Goal: Transaction & Acquisition: Purchase product/service

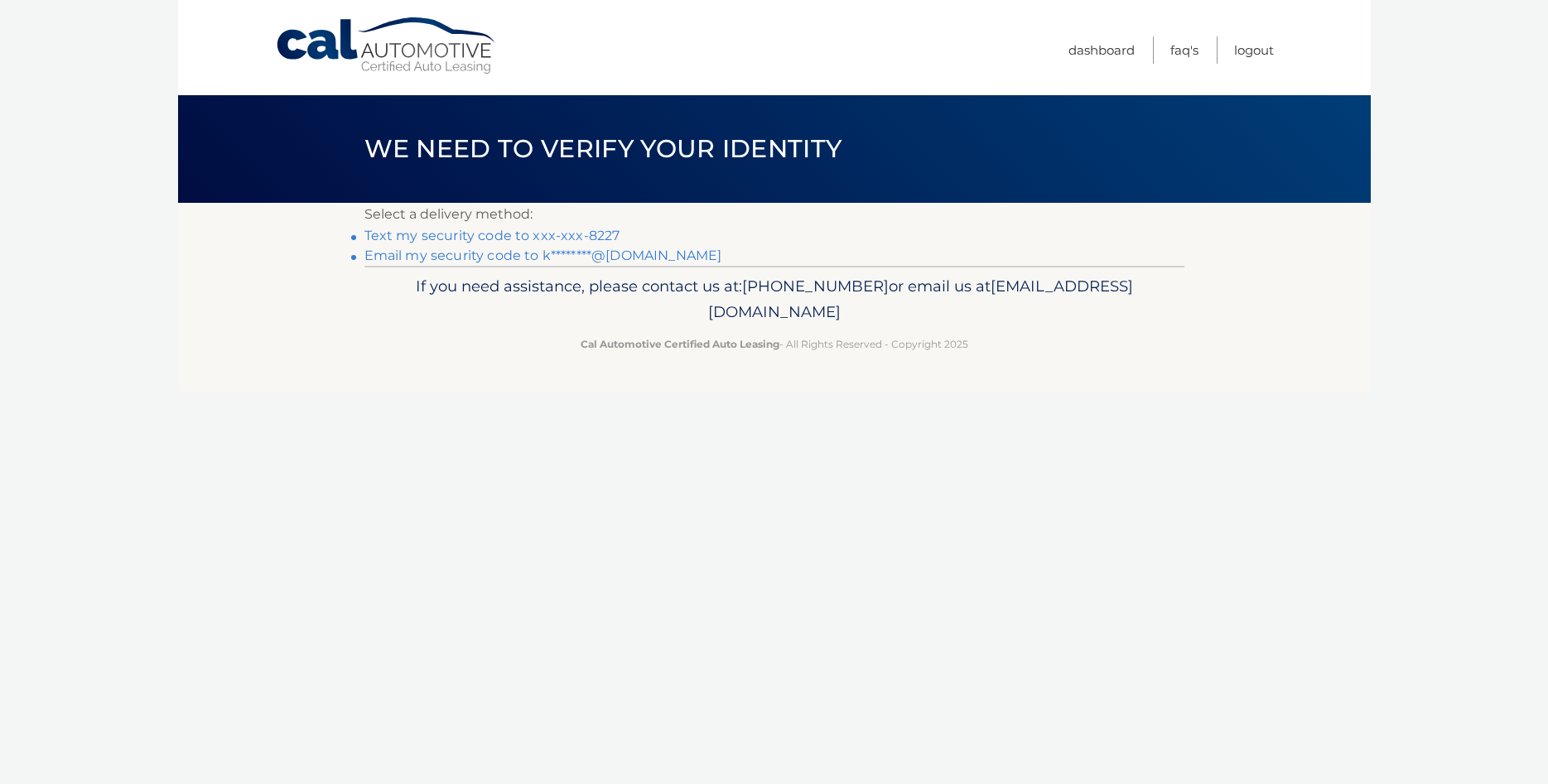
click at [498, 236] on link "Text my security code to xxx-xxx-8227" at bounding box center [493, 236] width 256 height 16
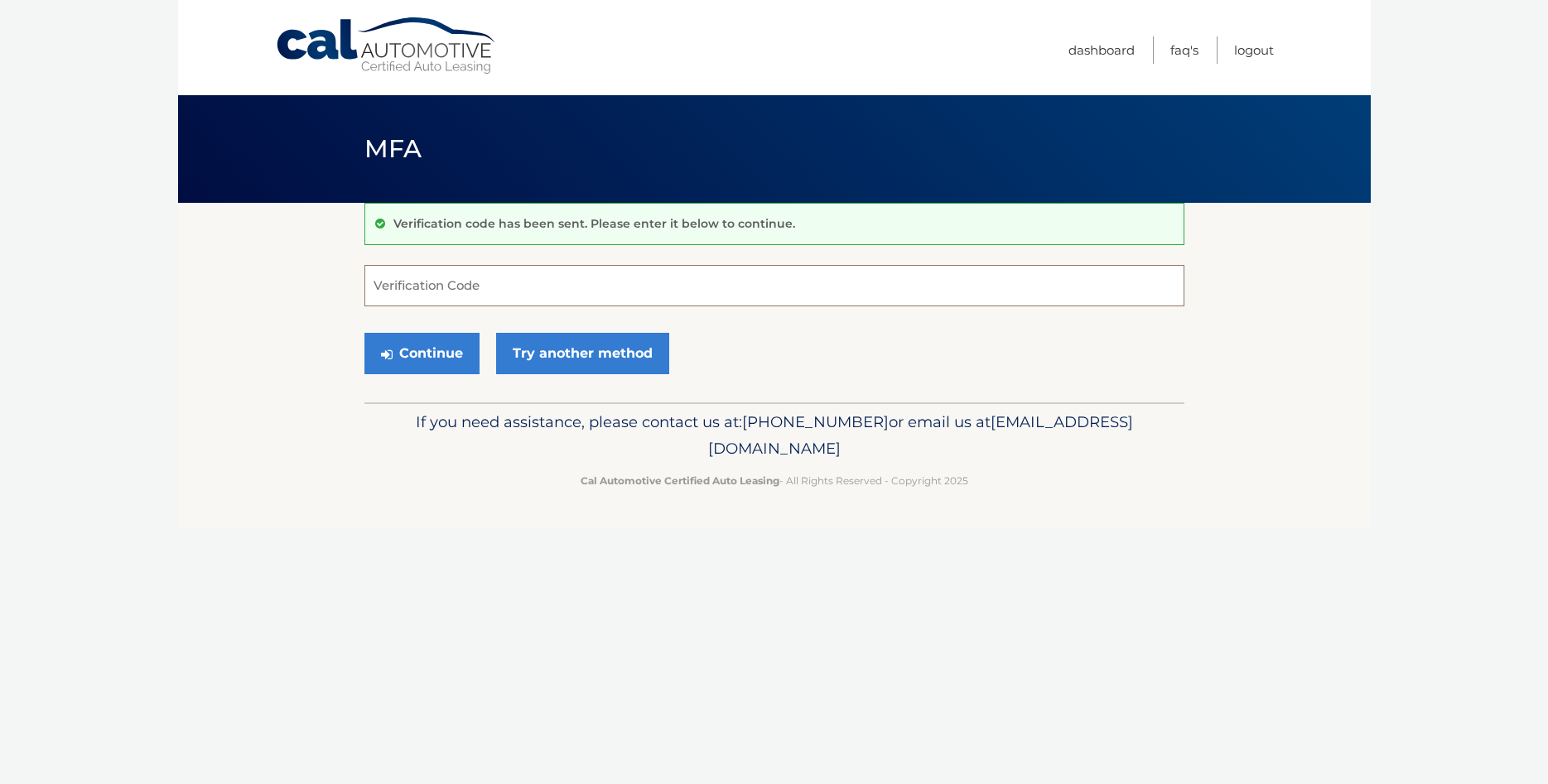
click at [405, 293] on input "Verification Code" at bounding box center [775, 285] width 820 height 42
type input "018916"
click at [448, 359] on button "Continue" at bounding box center [422, 353] width 115 height 42
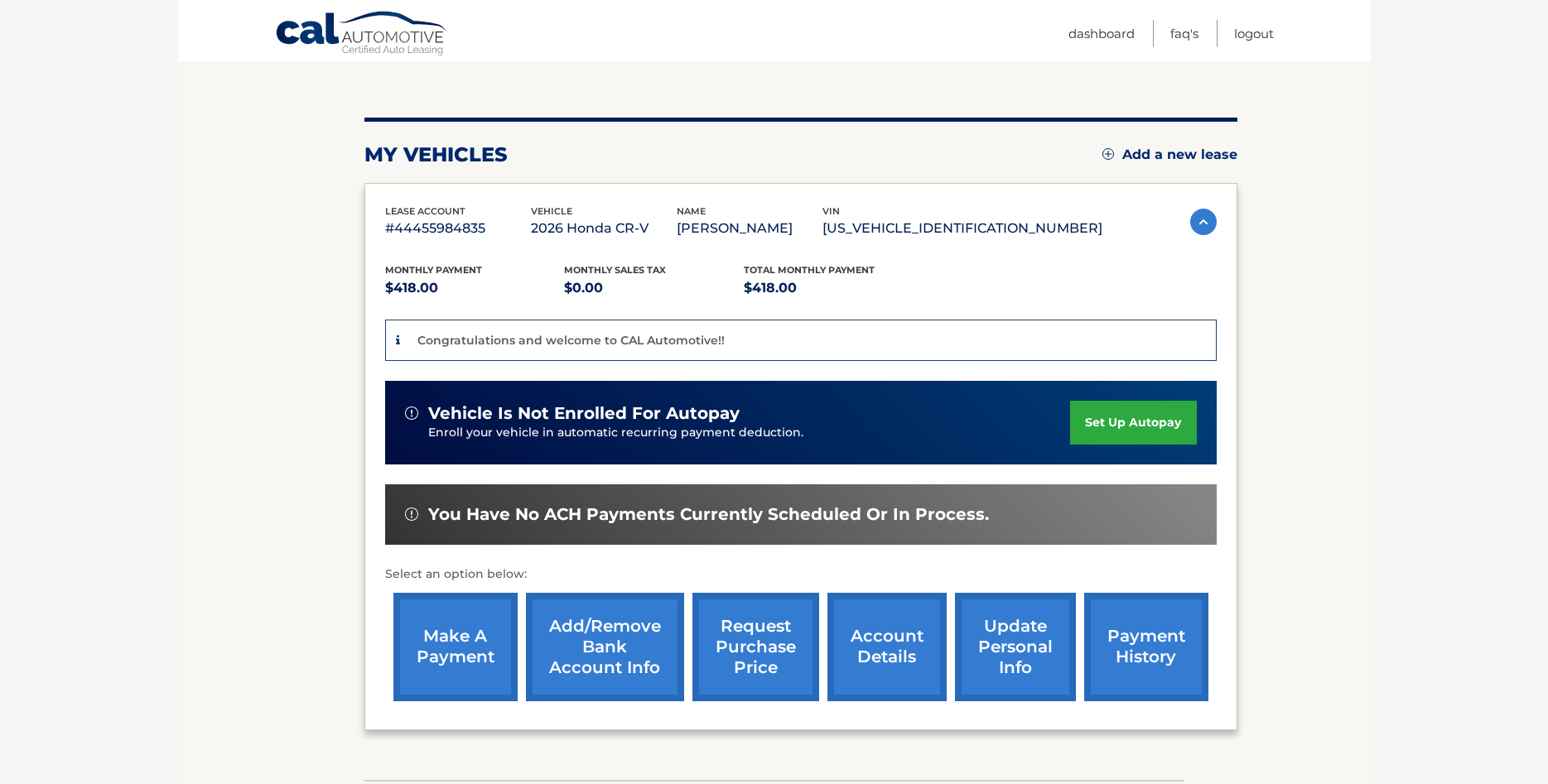
scroll to position [169, 0]
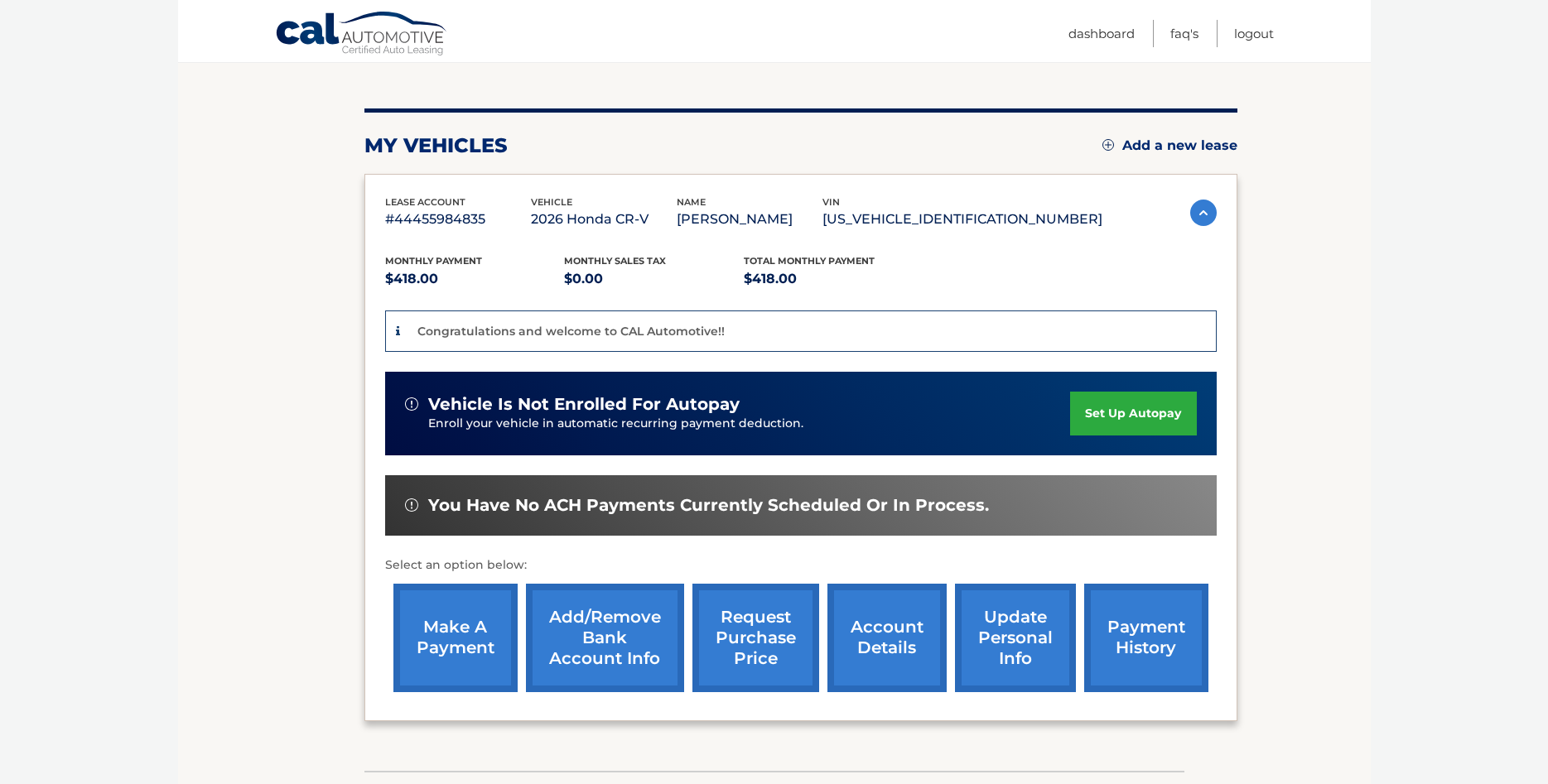
click at [439, 631] on link "make a payment" at bounding box center [455, 638] width 125 height 109
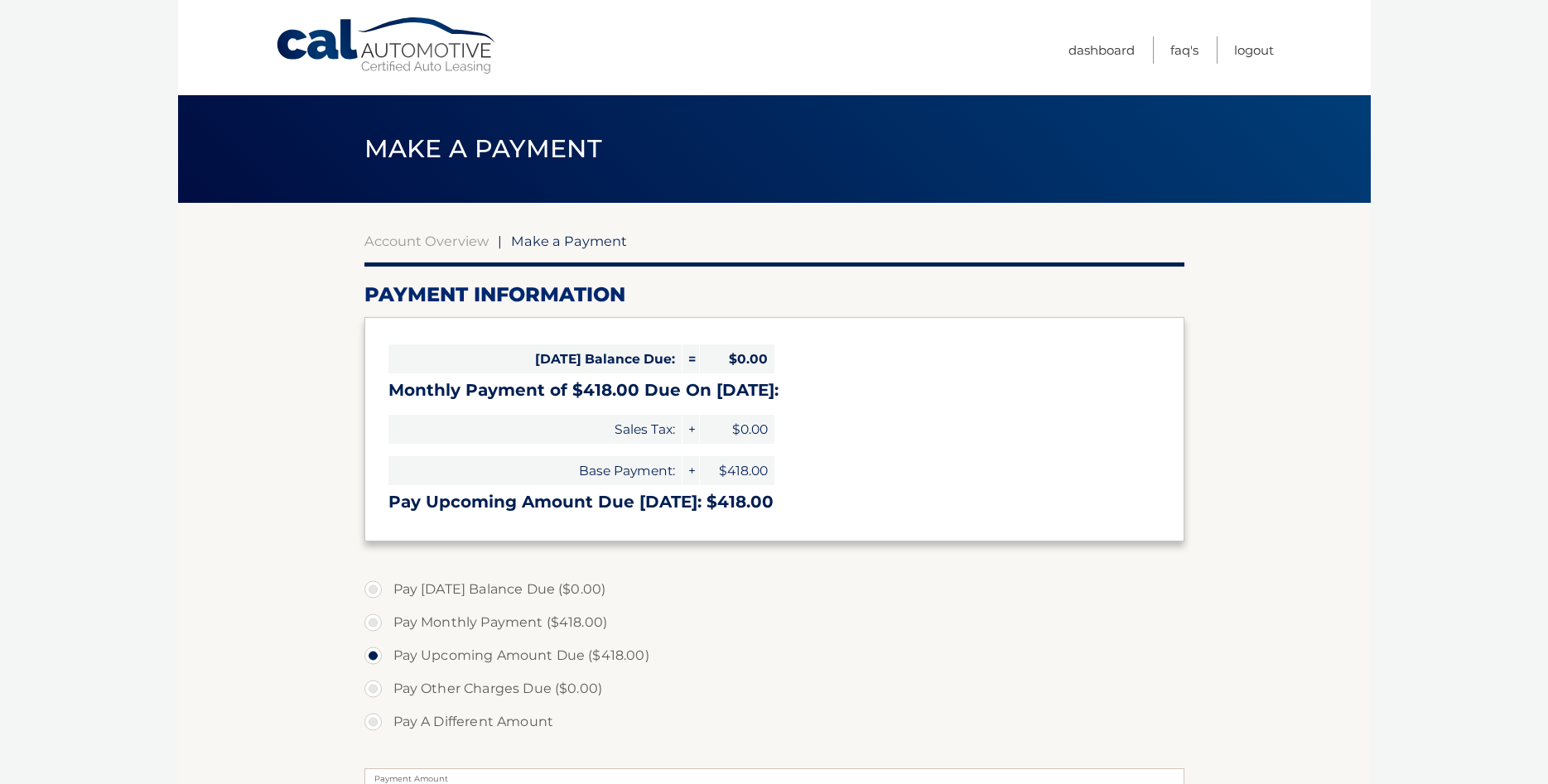
select select "OTE0NzY2YWEtNzM3OS00ZTQ5LWI2MzYtNTUwNzcxZmE4MTEz"
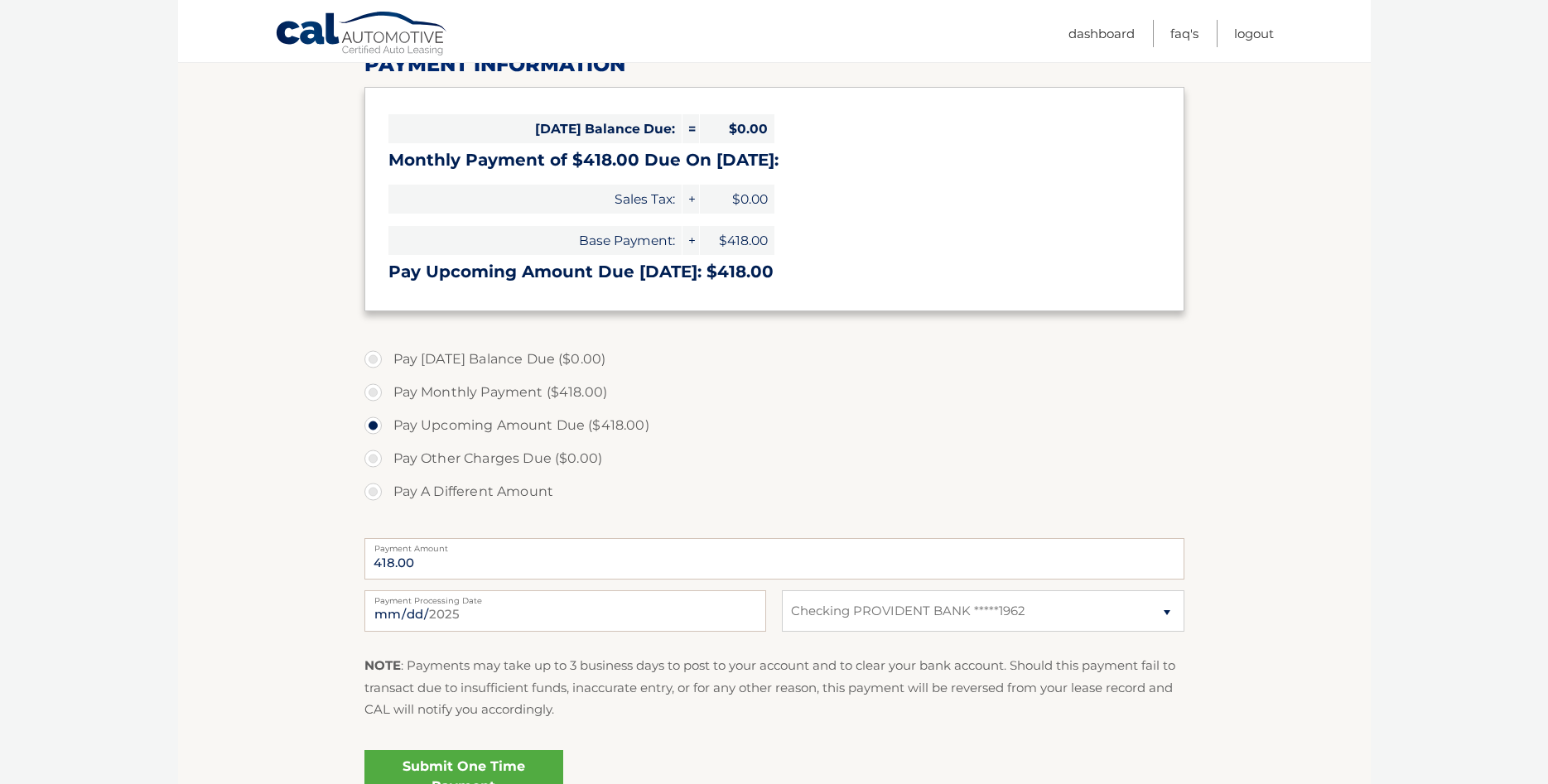
scroll to position [399, 0]
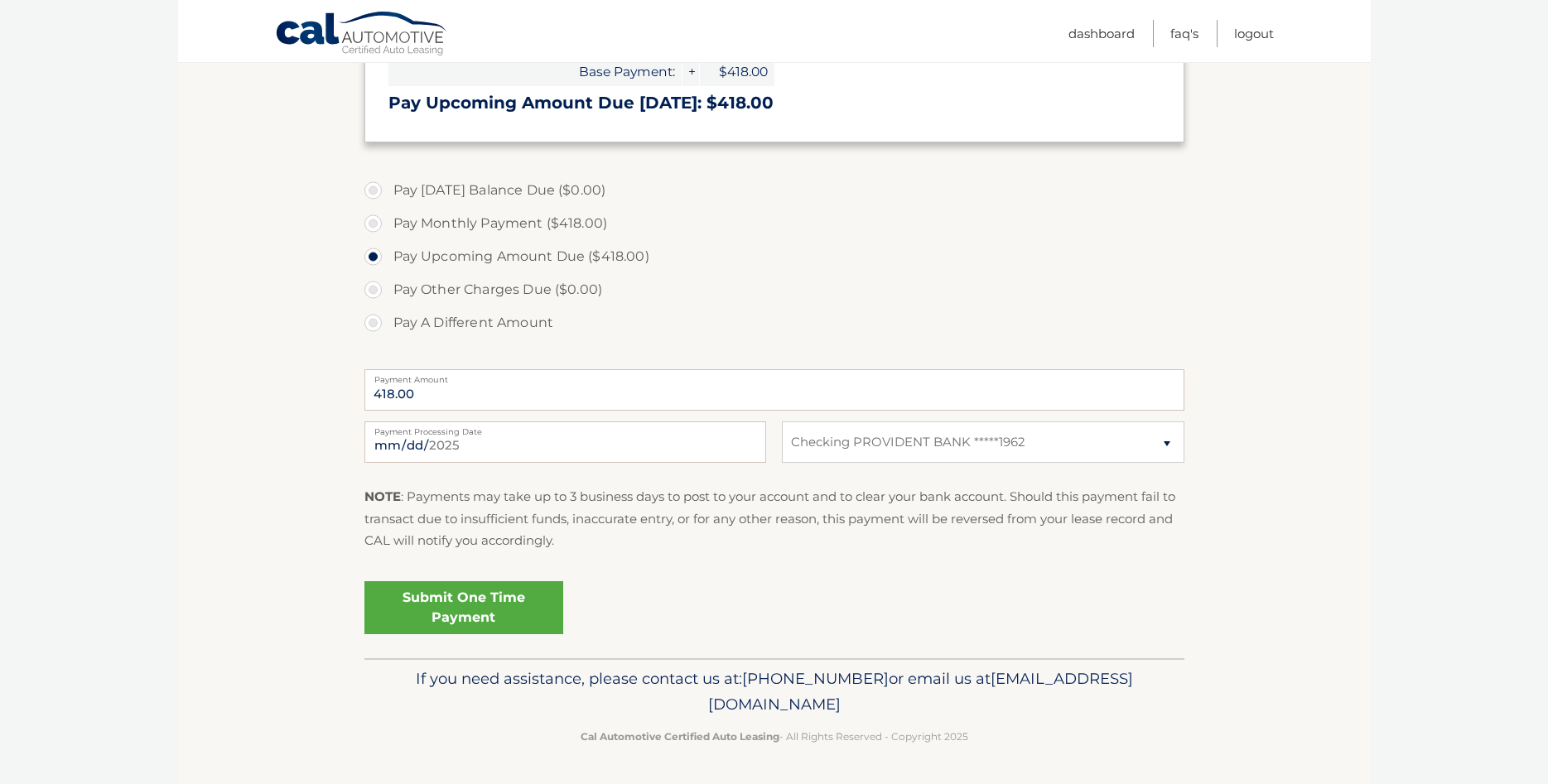
click at [448, 601] on link "Submit One Time Payment" at bounding box center [464, 607] width 199 height 53
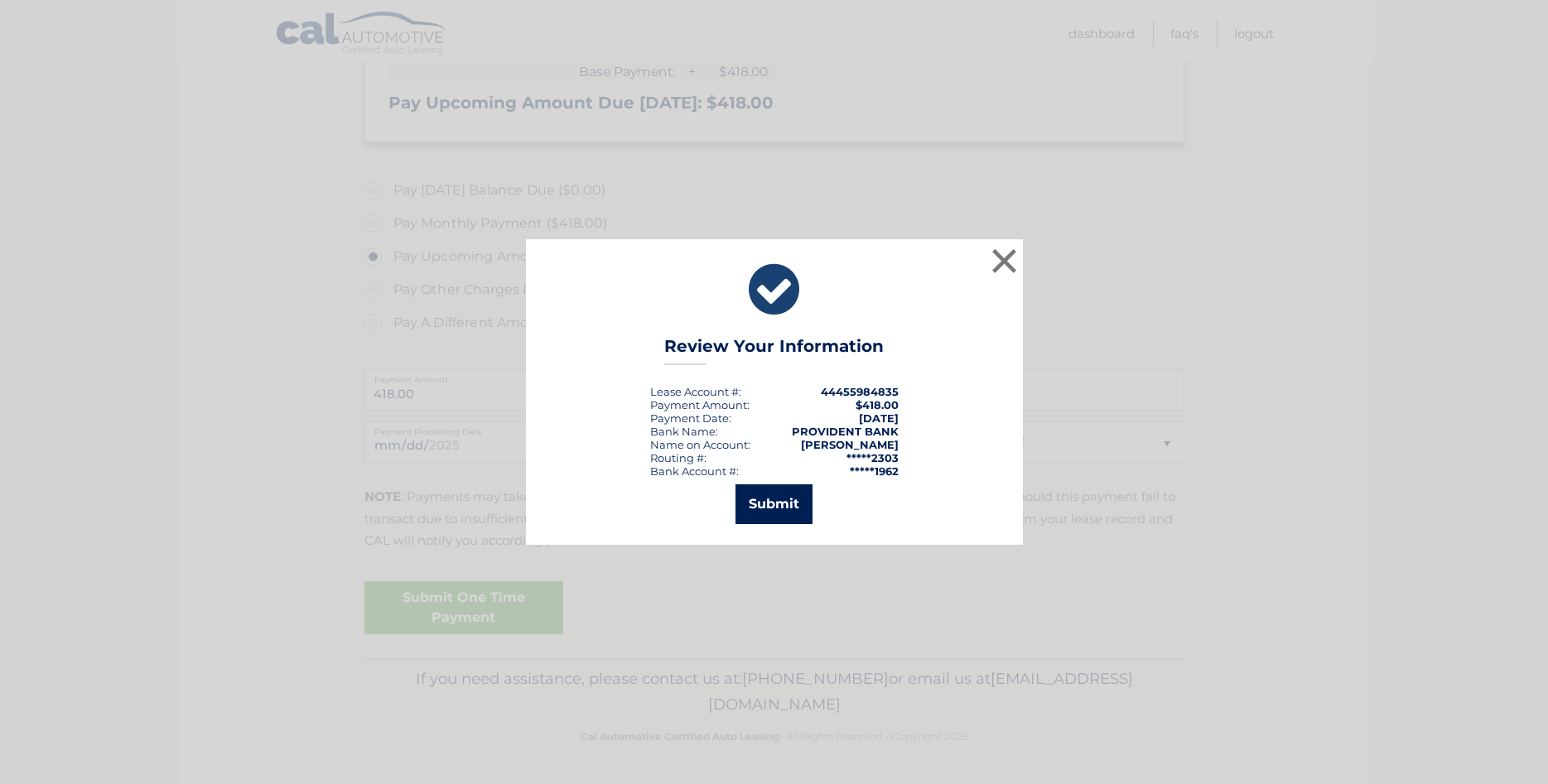
click at [756, 499] on button "Submit" at bounding box center [774, 504] width 77 height 40
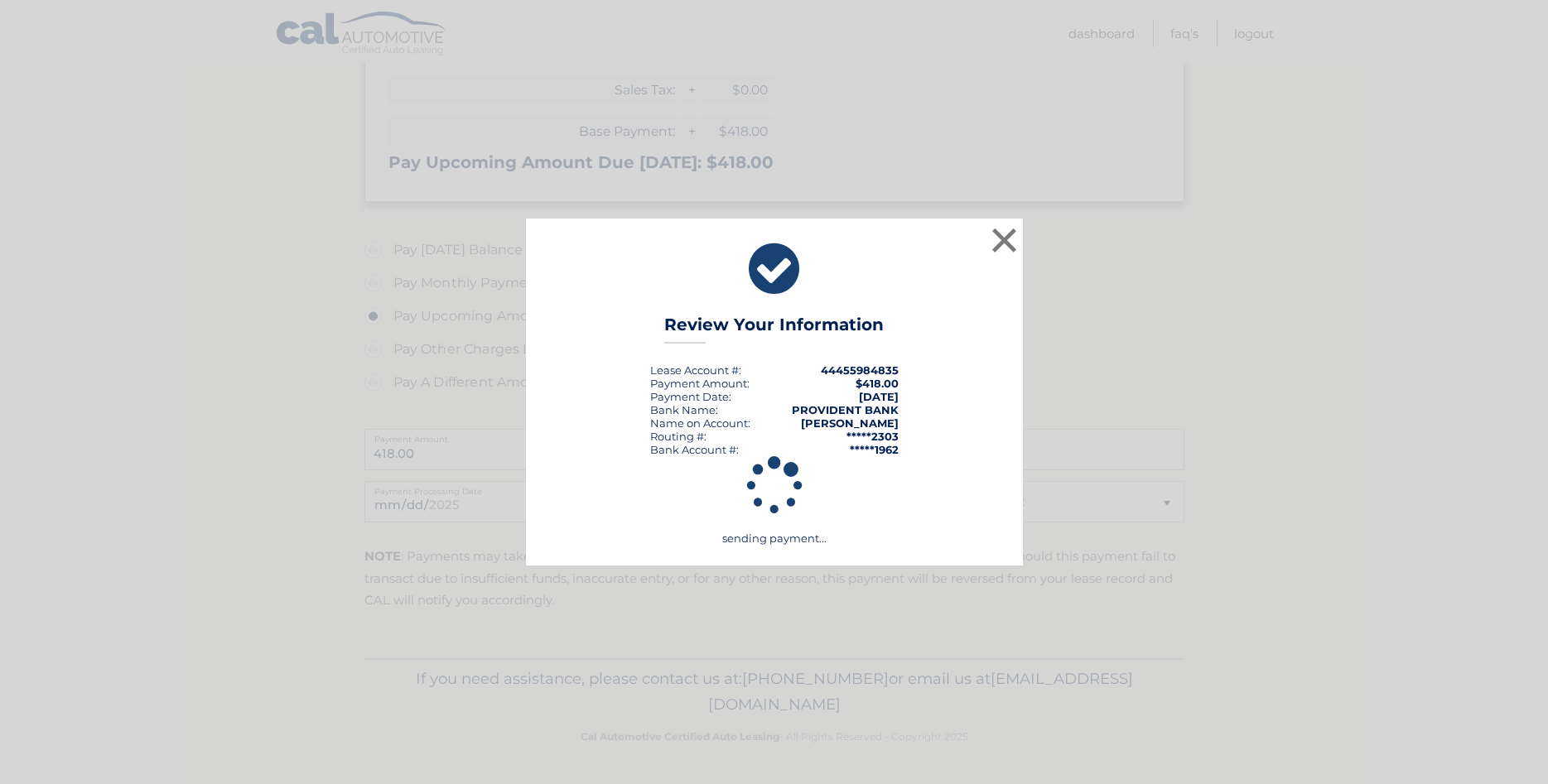
scroll to position [339, 0]
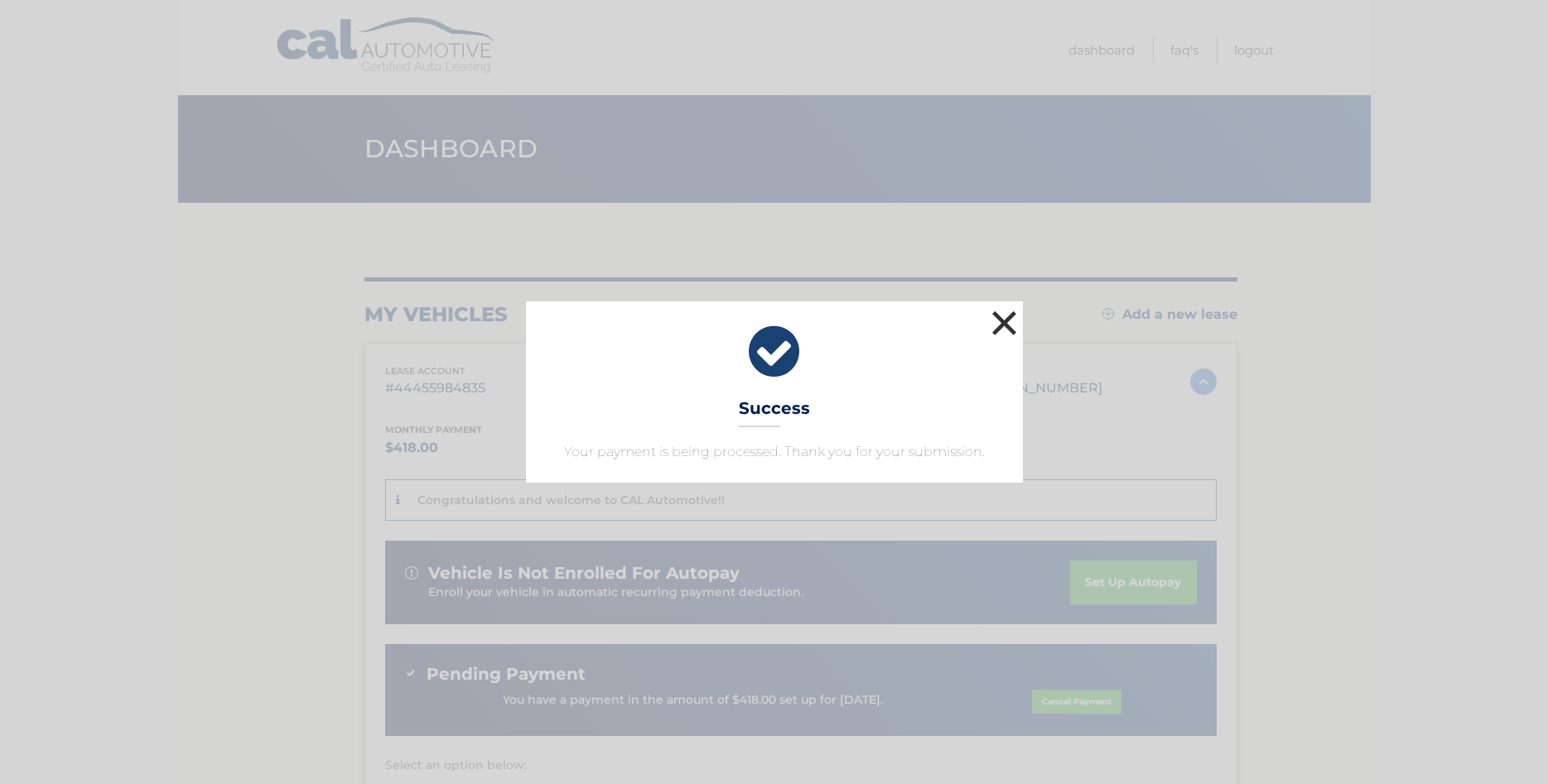
click at [997, 318] on button "×" at bounding box center [1005, 323] width 33 height 33
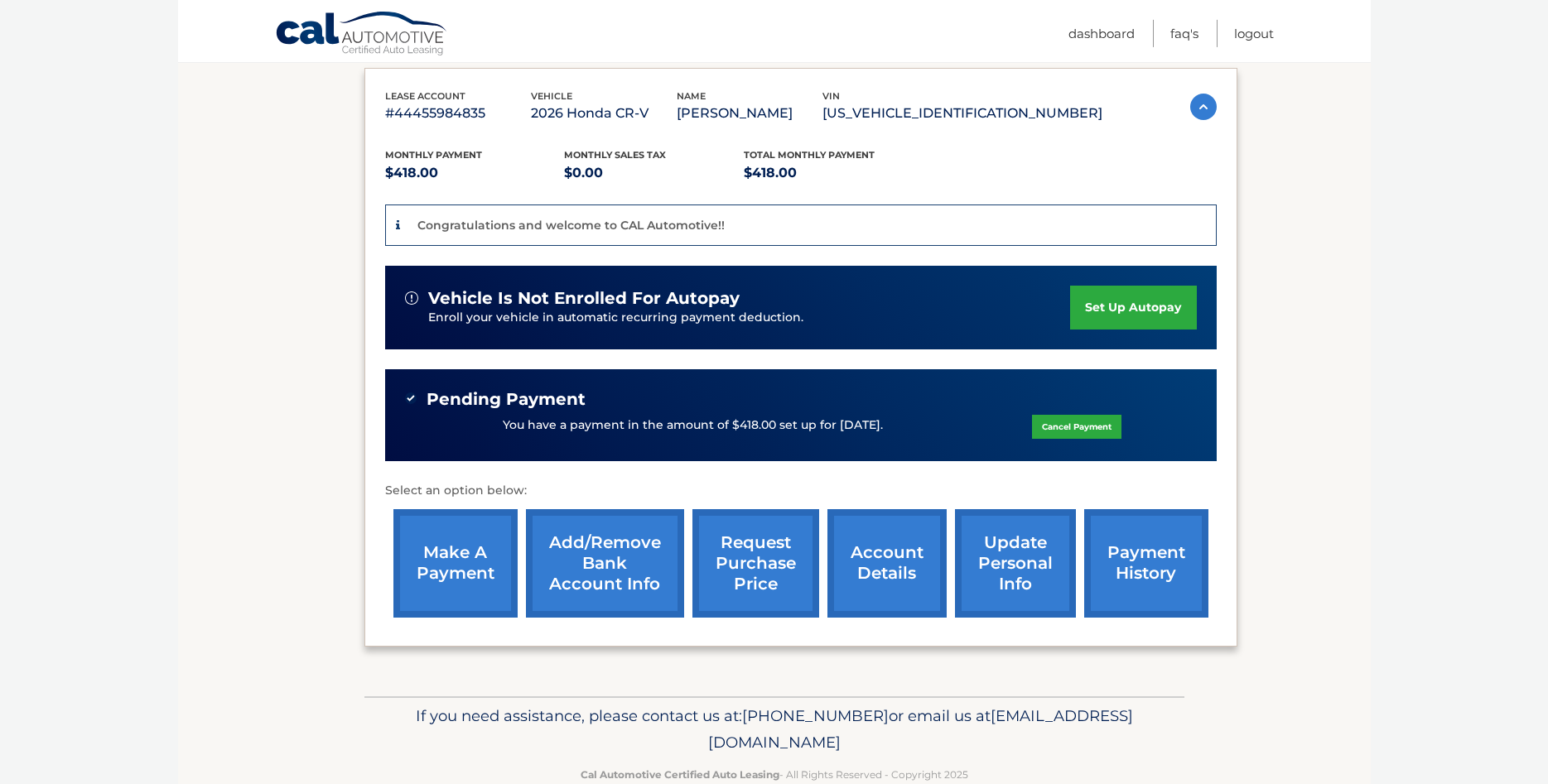
scroll to position [353, 0]
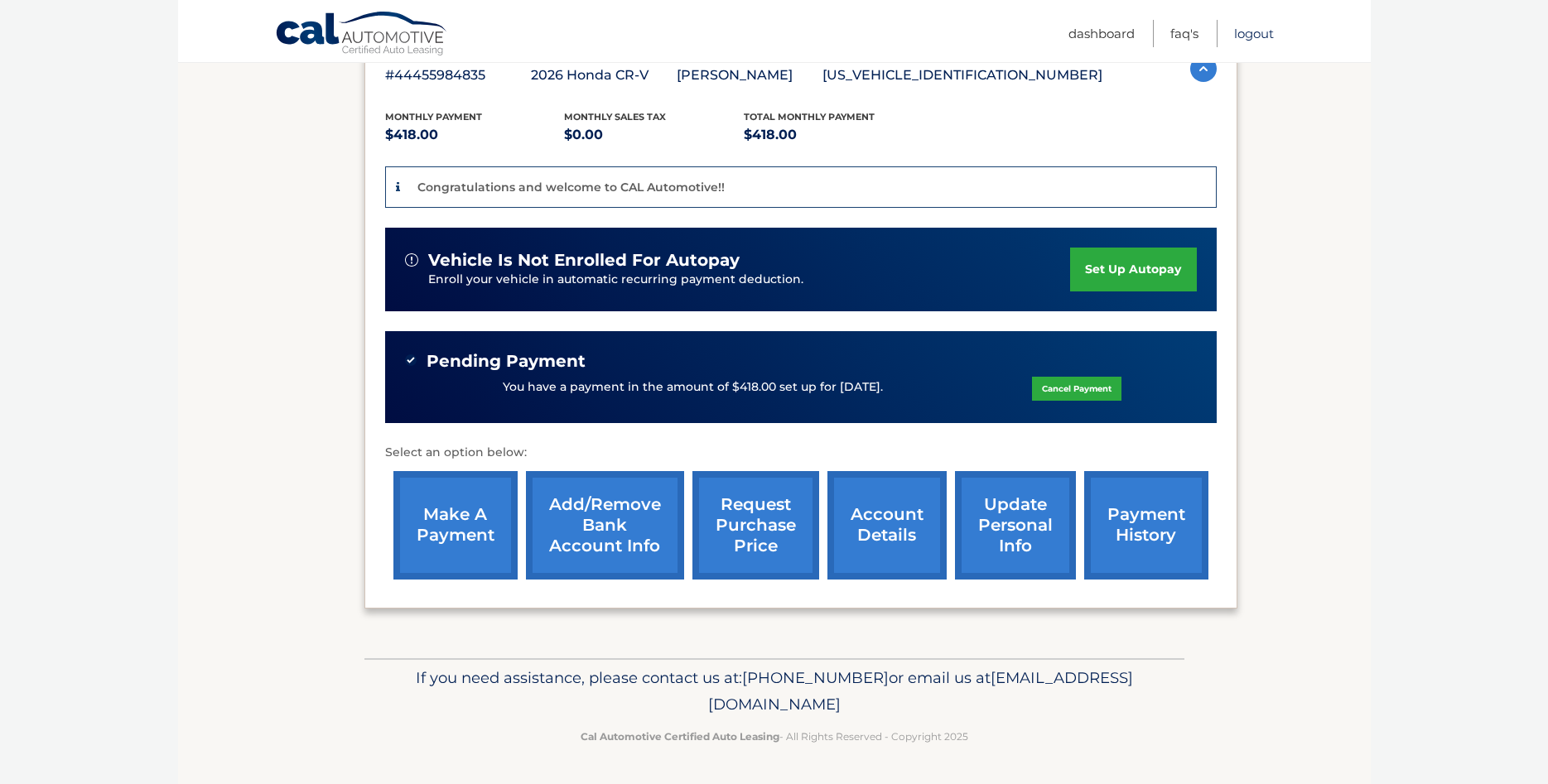
click at [1246, 33] on link "Logout" at bounding box center [1254, 33] width 40 height 27
